Goal: Navigation & Orientation: Find specific page/section

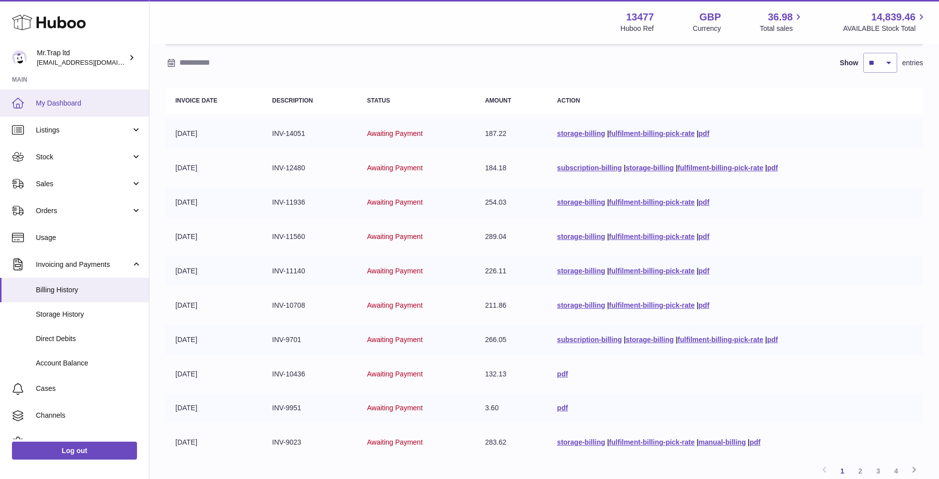
click at [74, 114] on link "My Dashboard" at bounding box center [74, 103] width 149 height 27
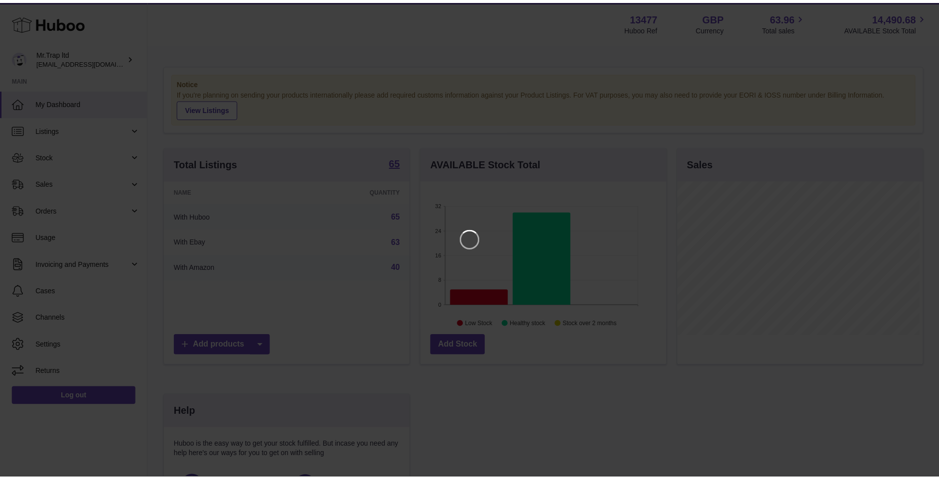
scroll to position [155, 249]
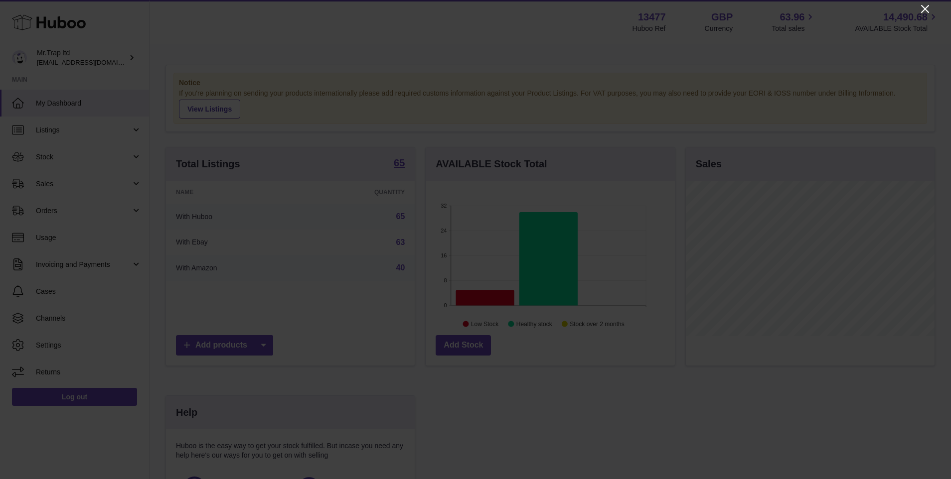
click at [923, 10] on icon "Close" at bounding box center [925, 9] width 8 height 8
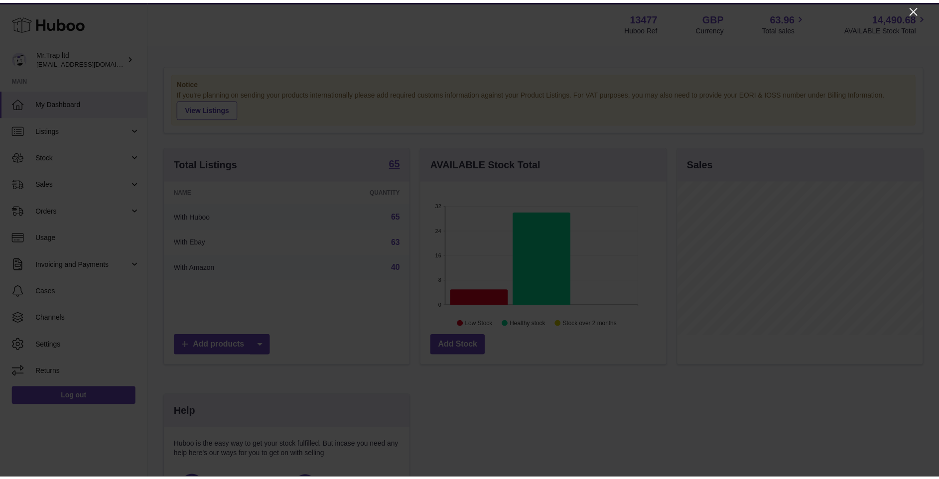
scroll to position [498151, 498061]
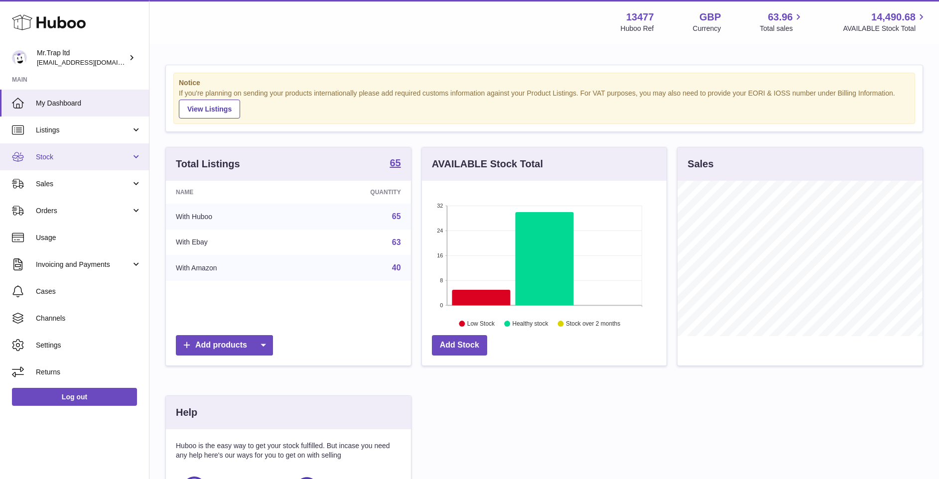
click at [102, 169] on link "Stock" at bounding box center [74, 157] width 149 height 27
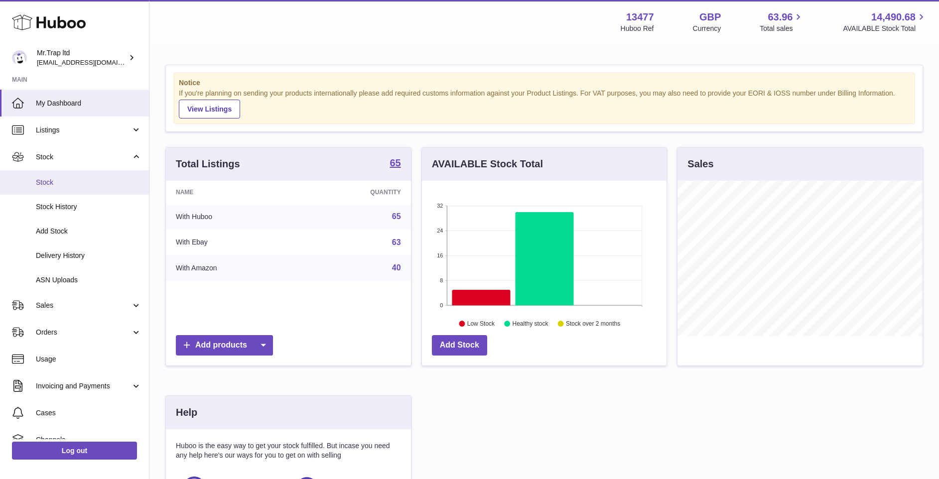
click at [105, 189] on link "Stock" at bounding box center [74, 182] width 149 height 24
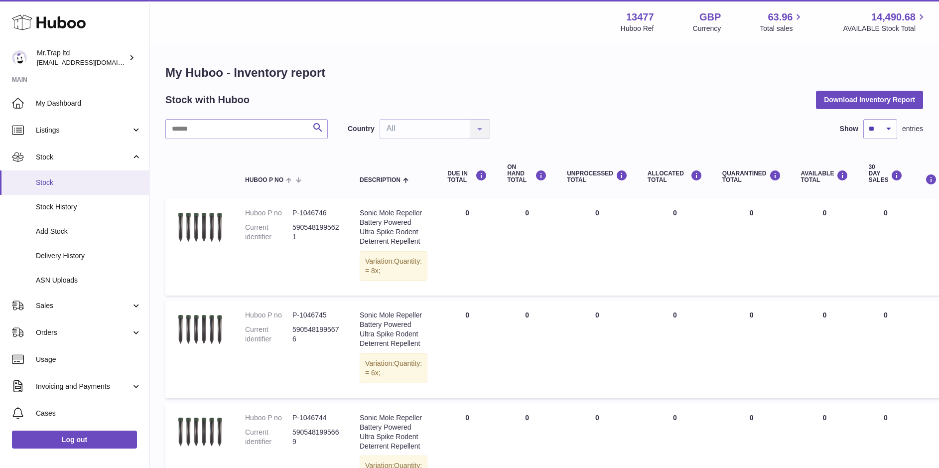
click at [119, 187] on link "Stock" at bounding box center [74, 182] width 149 height 24
click at [60, 307] on span "Sales" at bounding box center [83, 305] width 95 height 9
click at [58, 328] on span "Sales" at bounding box center [89, 330] width 106 height 9
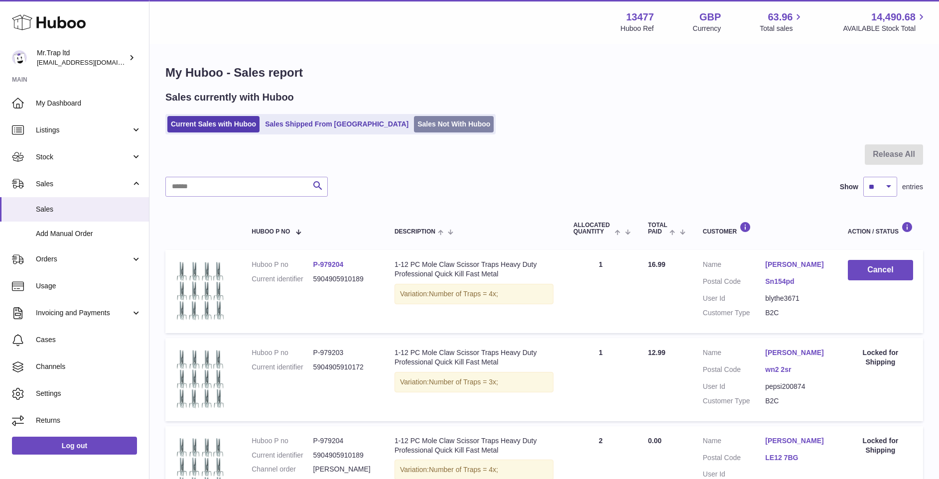
click at [414, 117] on link "Sales Not With Huboo" at bounding box center [454, 124] width 80 height 16
